Goal: Task Accomplishment & Management: Manage account settings

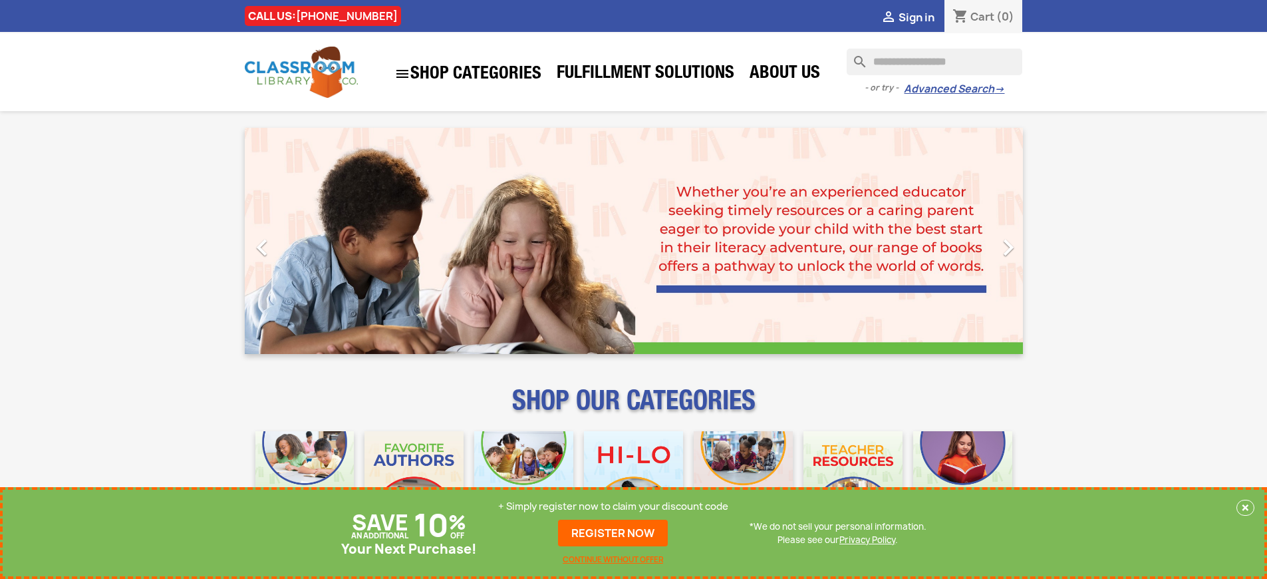
click at [613, 506] on p "+ Simply register now to claim your discount code" at bounding box center [613, 506] width 230 height 13
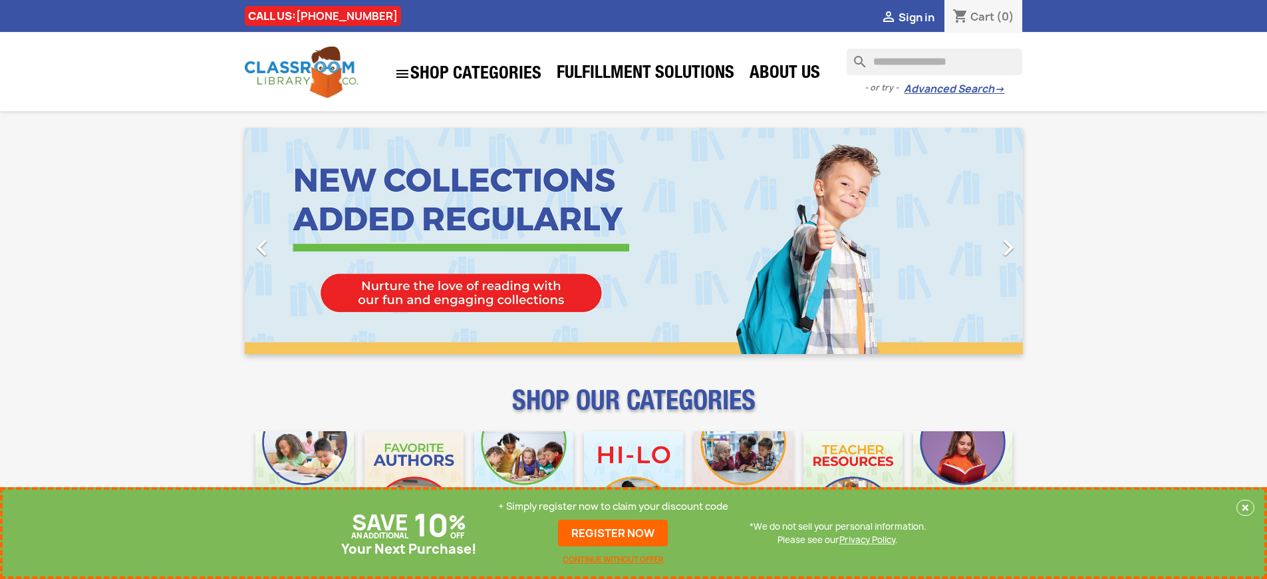
click at [613, 506] on p "+ Simply register now to claim your discount code" at bounding box center [613, 506] width 230 height 13
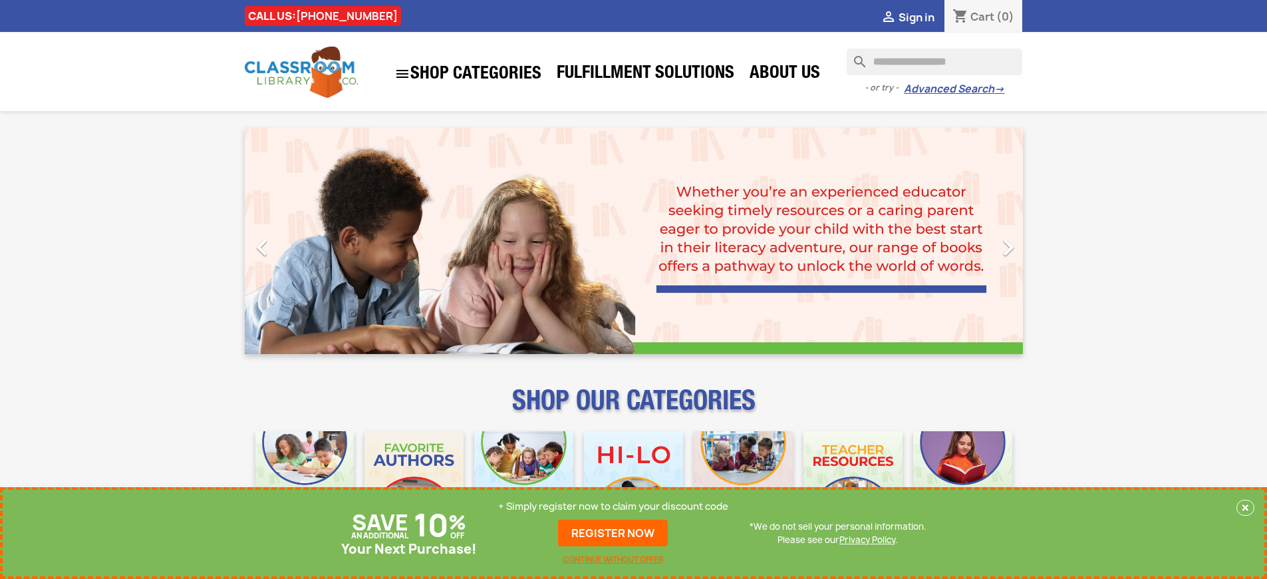
click at [613, 506] on p "+ Simply register now to claim your discount code" at bounding box center [613, 506] width 230 height 13
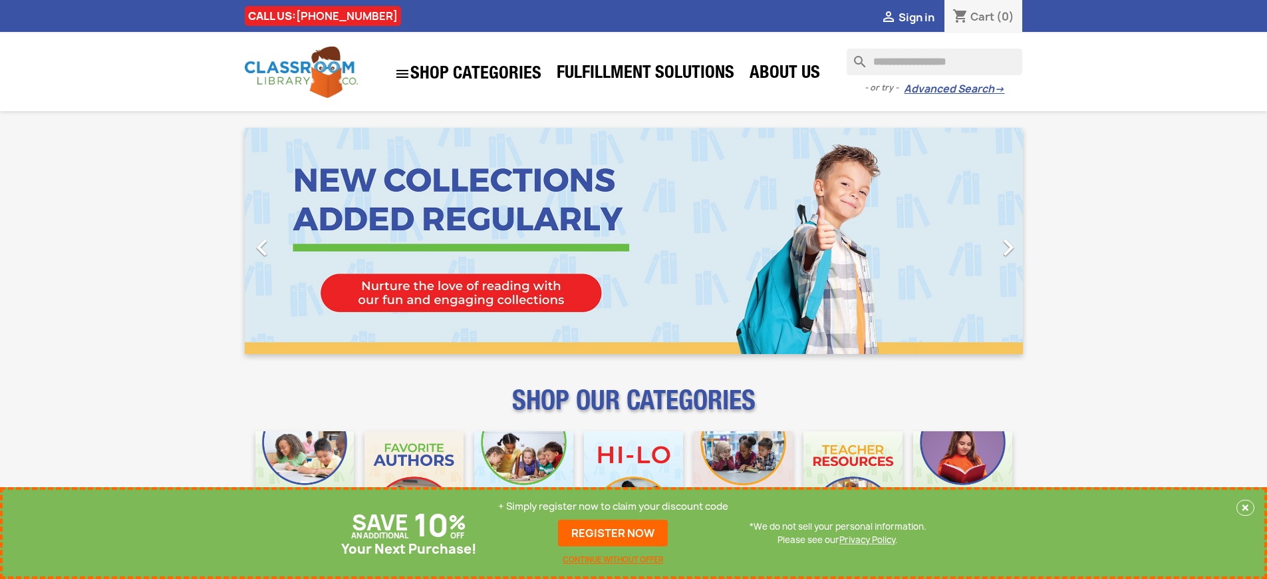
click at [613, 506] on p "+ Simply register now to claim your discount code" at bounding box center [613, 506] width 230 height 13
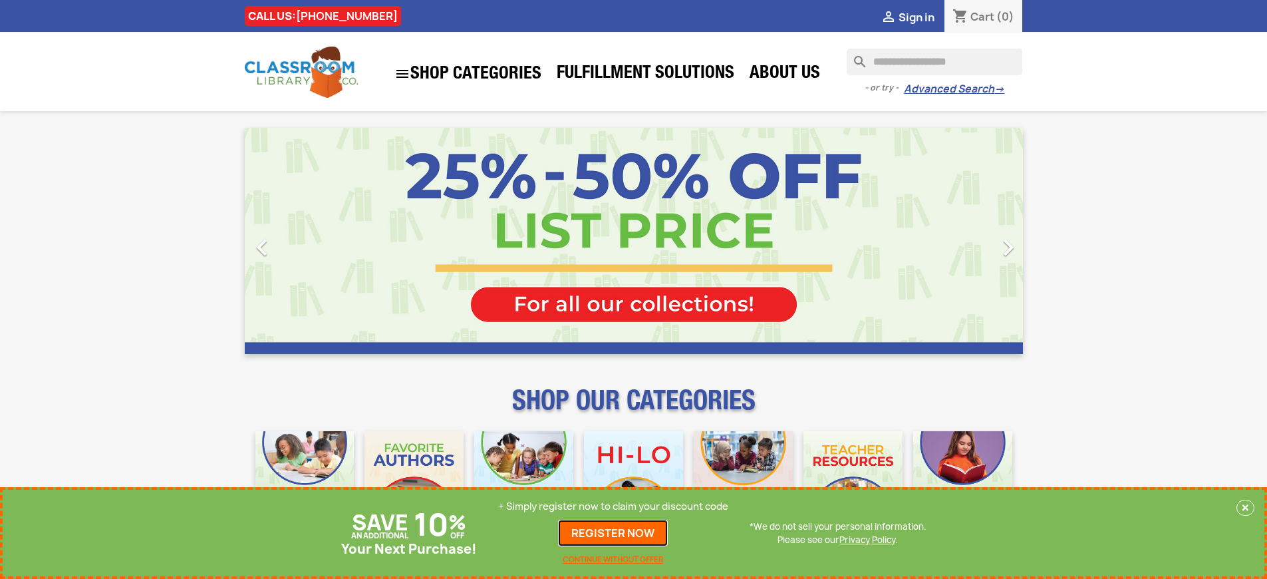
click at [613, 533] on link "REGISTER NOW" at bounding box center [613, 533] width 110 height 27
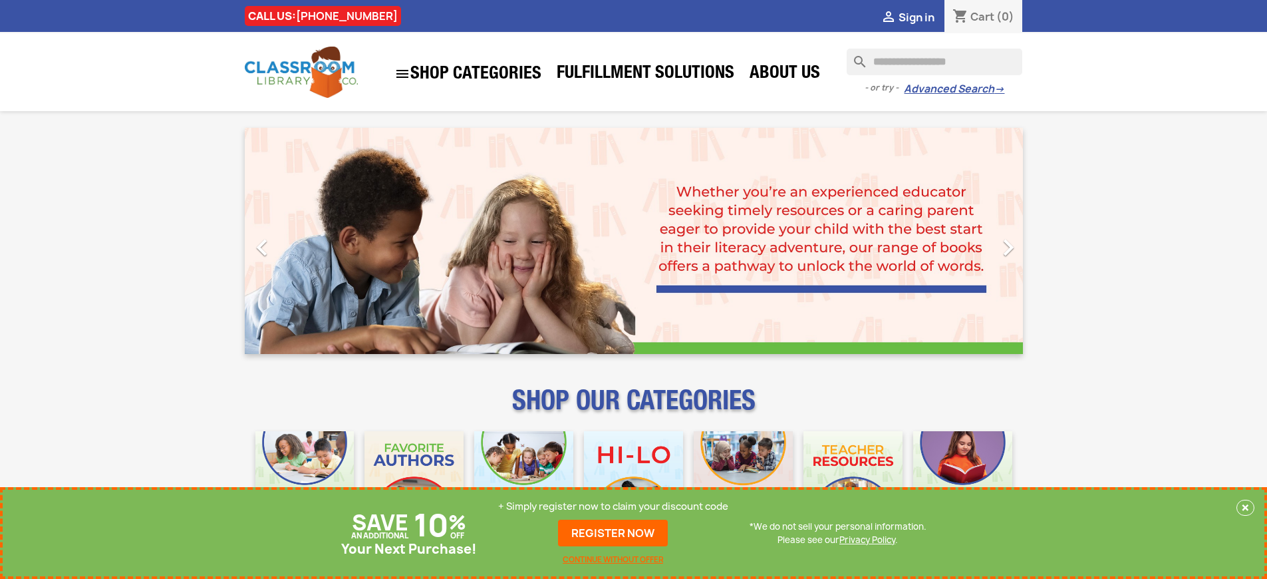
click at [613, 506] on p "+ Simply register now to claim your discount code" at bounding box center [613, 506] width 230 height 13
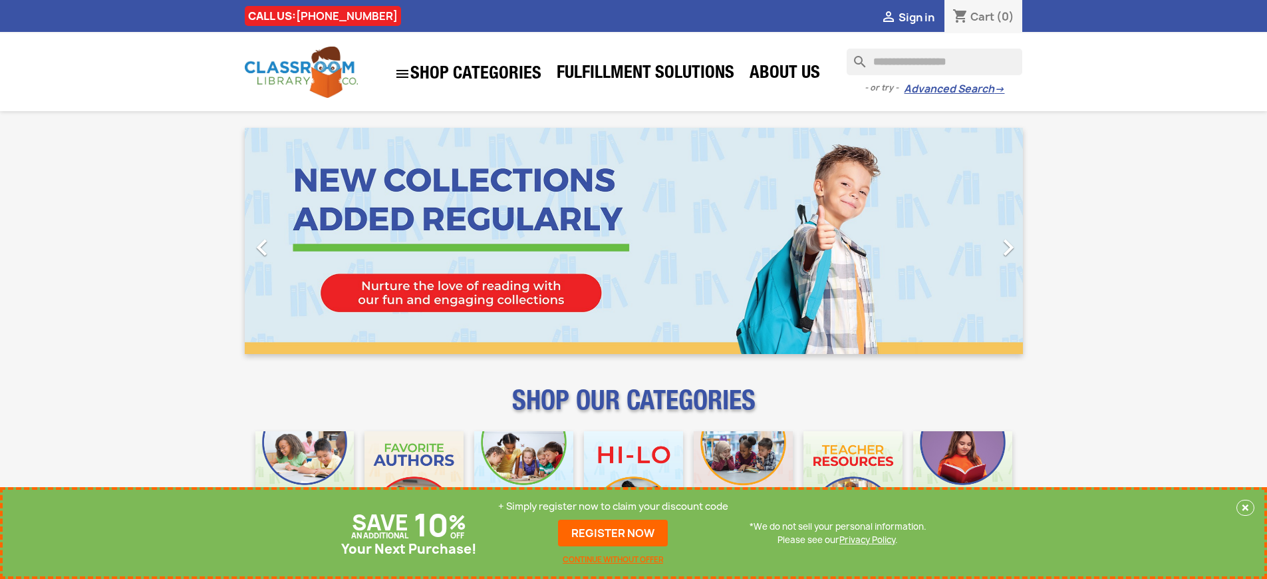
click at [613, 506] on p "+ Simply register now to claim your discount code" at bounding box center [613, 506] width 230 height 13
click at [613, 533] on link "REGISTER NOW" at bounding box center [613, 533] width 110 height 27
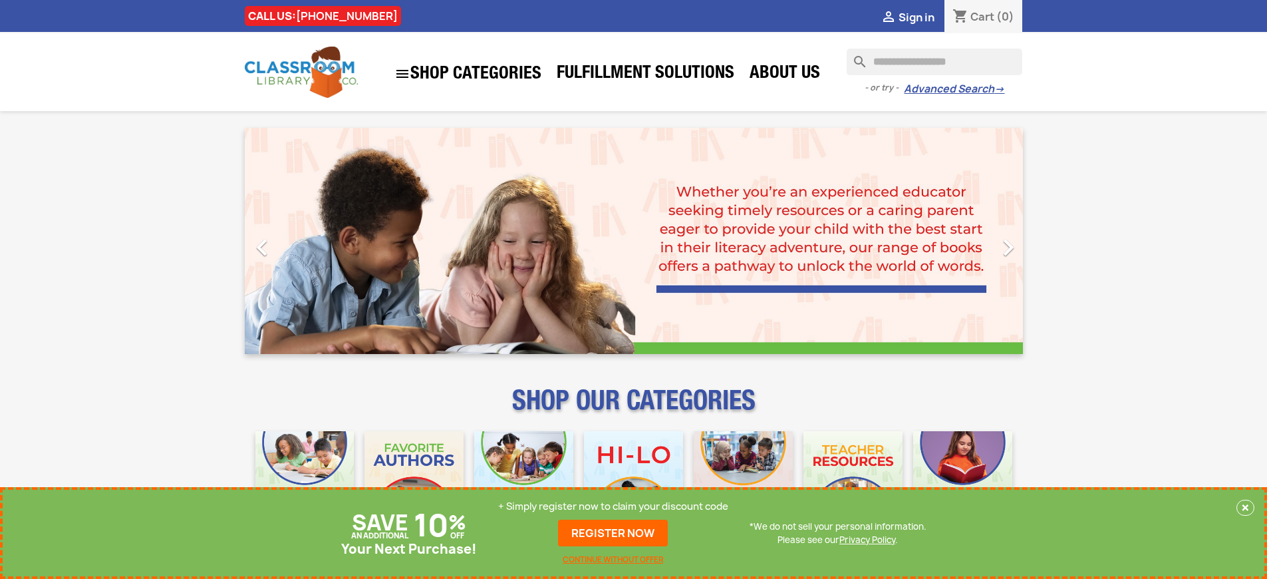
click at [613, 506] on p "+ Simply register now to claim your discount code" at bounding box center [613, 506] width 230 height 13
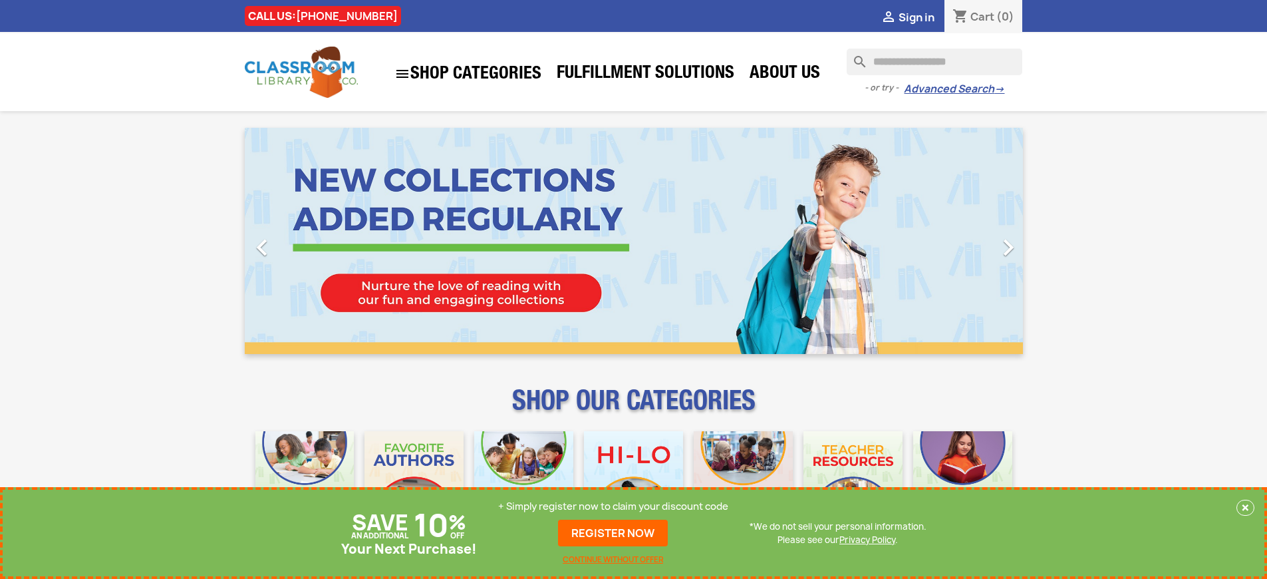
click at [613, 506] on p "+ Simply register now to claim your discount code" at bounding box center [613, 506] width 230 height 13
click at [613, 533] on link "REGISTER NOW" at bounding box center [613, 533] width 110 height 27
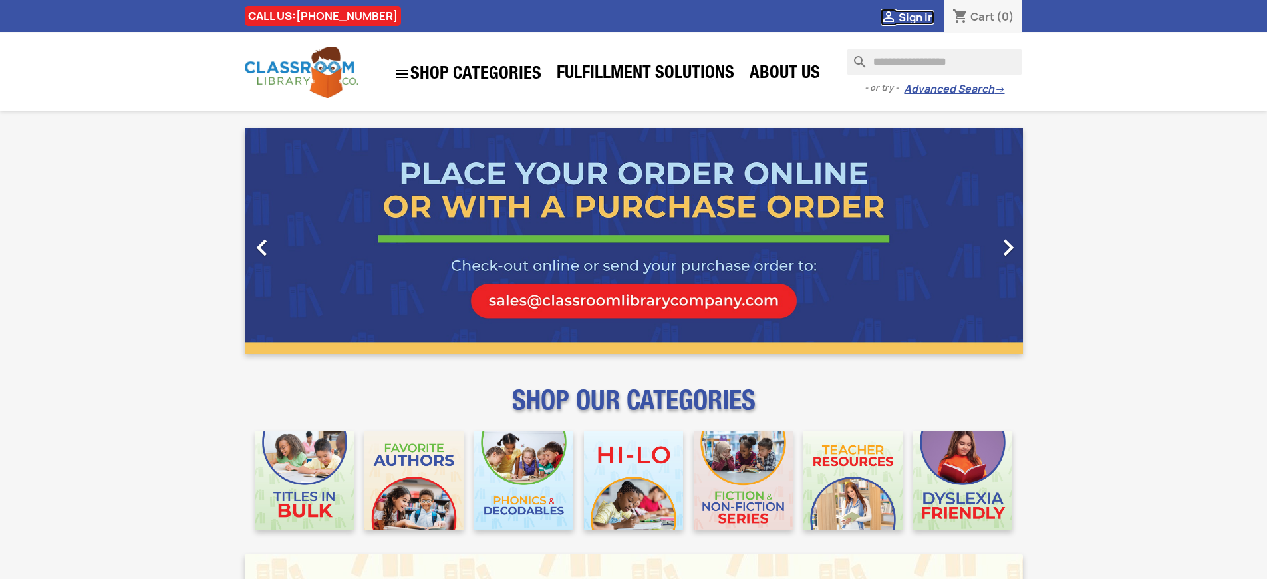
click at [916, 17] on span "Sign in" at bounding box center [917, 17] width 36 height 15
